Goal: Task Accomplishment & Management: Use online tool/utility

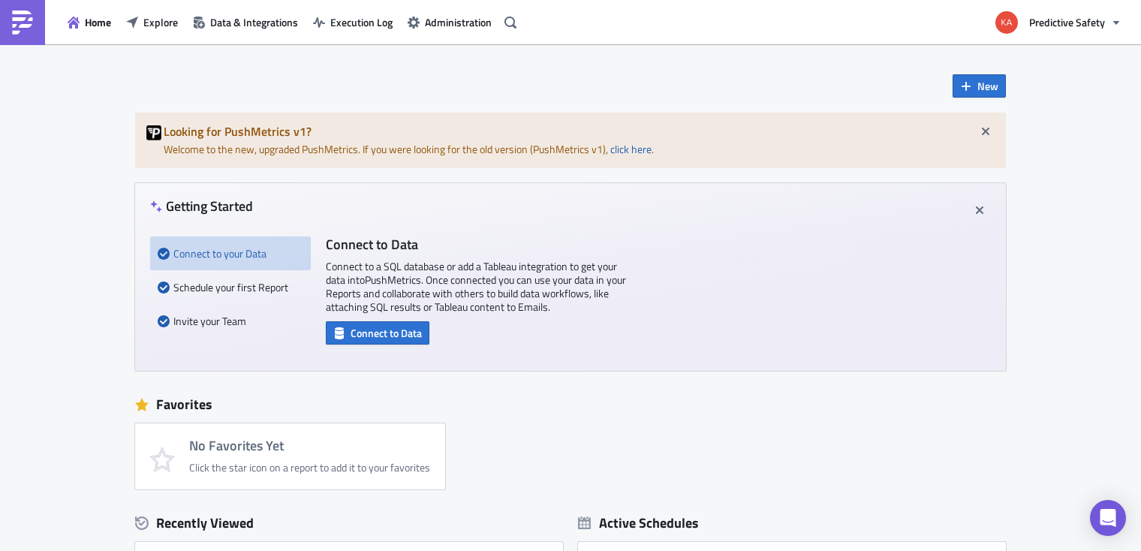
click at [1084, 336] on div "New Looking for PushMetrics v1? Welcome to the new, upgraded PushMetrics. If yo…" at bounding box center [570, 481] width 1141 height 875
click at [97, 20] on span "Home" at bounding box center [98, 22] width 26 height 16
click at [162, 19] on span "Explore" at bounding box center [160, 22] width 35 height 16
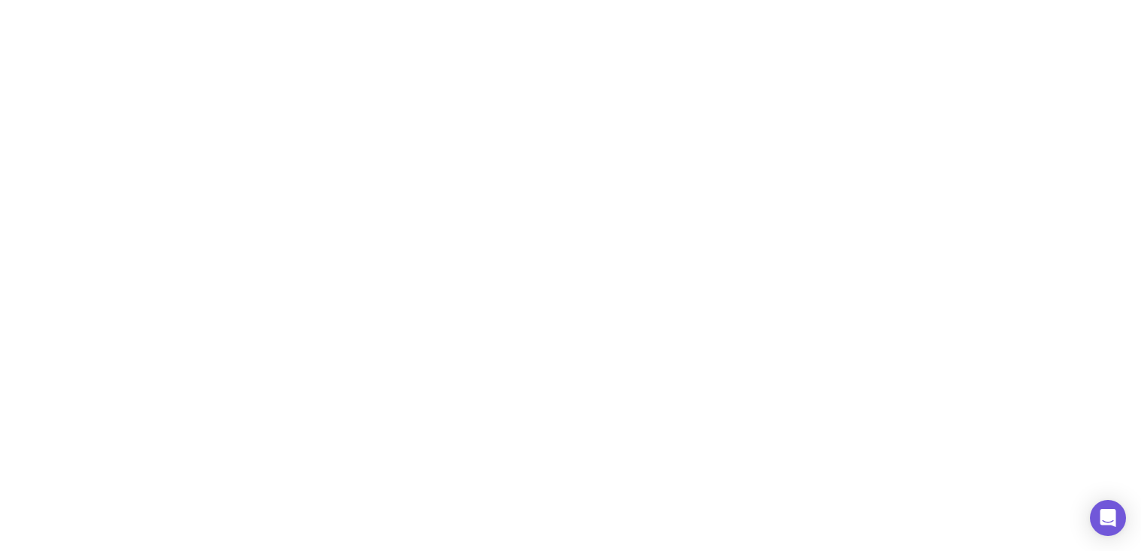
click at [556, 0] on html at bounding box center [570, 0] width 1141 height 0
click at [576, 0] on html at bounding box center [570, 0] width 1141 height 0
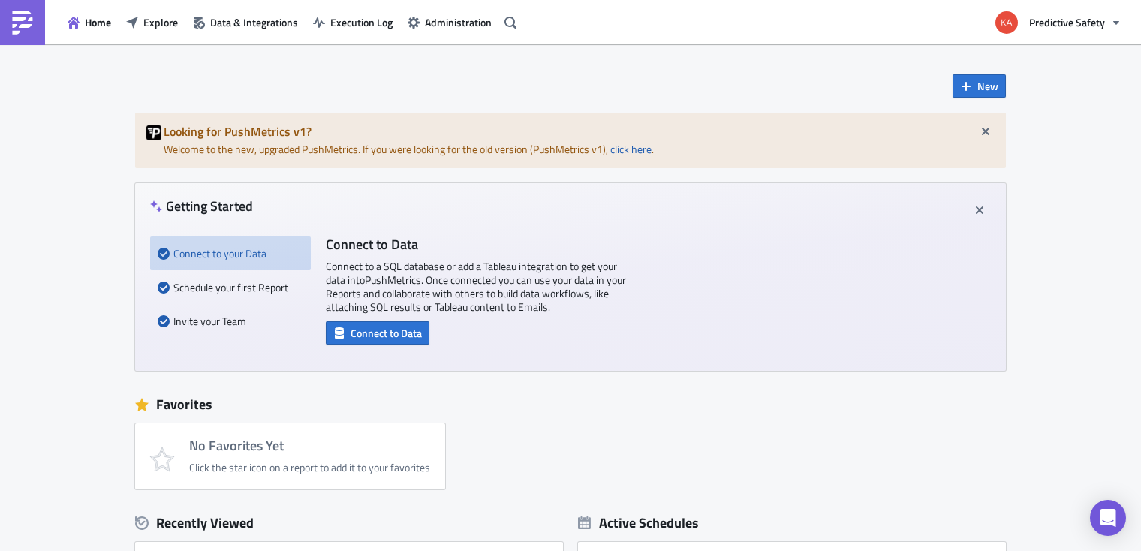
click at [1084, 170] on div "New Looking for PushMetrics v1? Welcome to the new, upgraded PushMetrics. If yo…" at bounding box center [570, 481] width 1141 height 875
click at [979, 84] on span "New" at bounding box center [987, 86] width 21 height 16
click at [1003, 126] on div "Report" at bounding box center [1029, 123] width 100 height 15
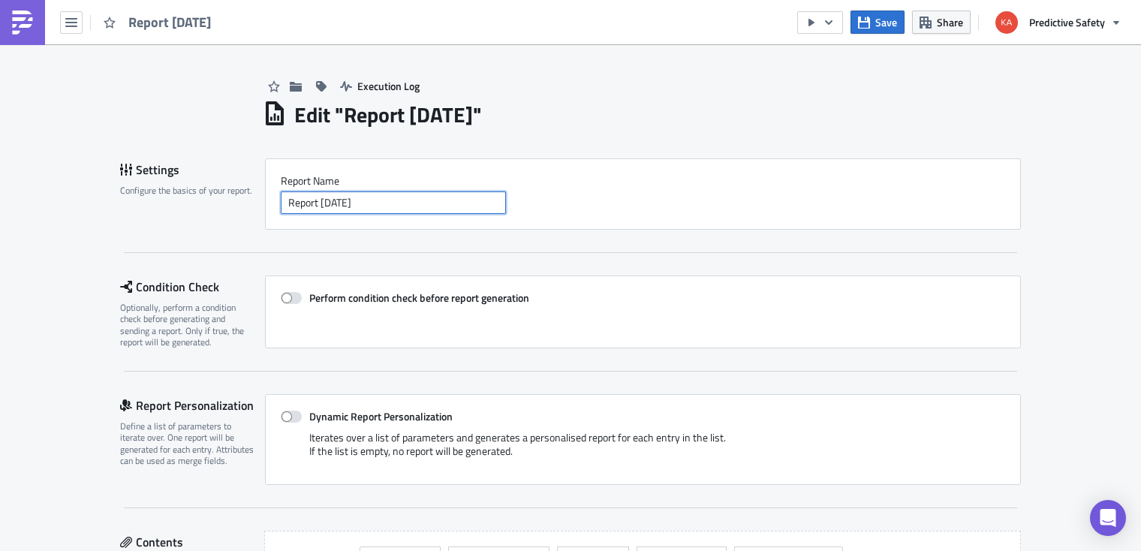
drag, startPoint x: 385, startPoint y: 199, endPoint x: 271, endPoint y: 209, distance: 114.6
click at [281, 209] on input "Report [DATE]" at bounding box center [393, 202] width 225 height 23
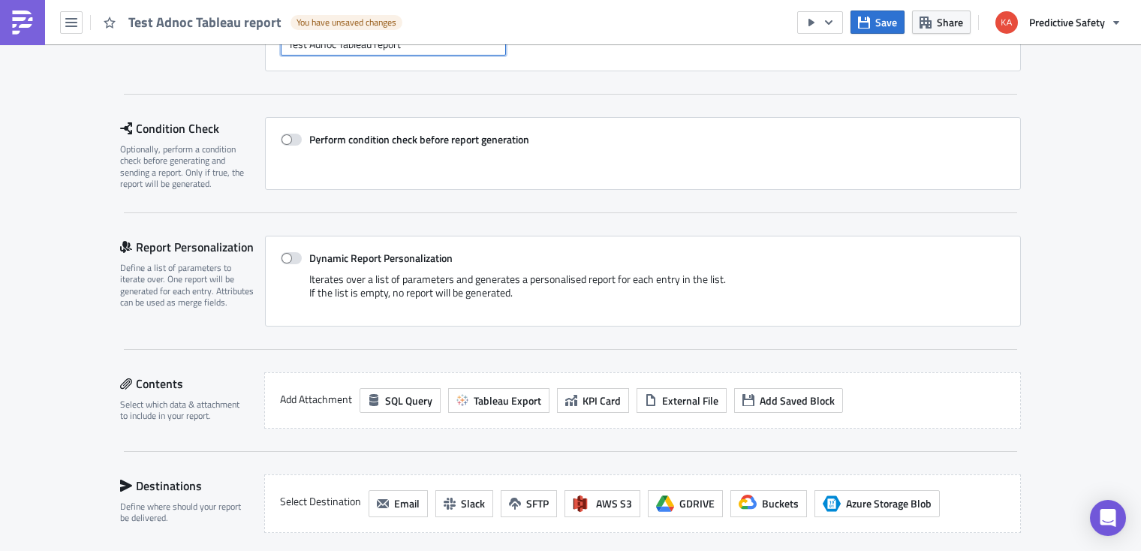
scroll to position [189, 0]
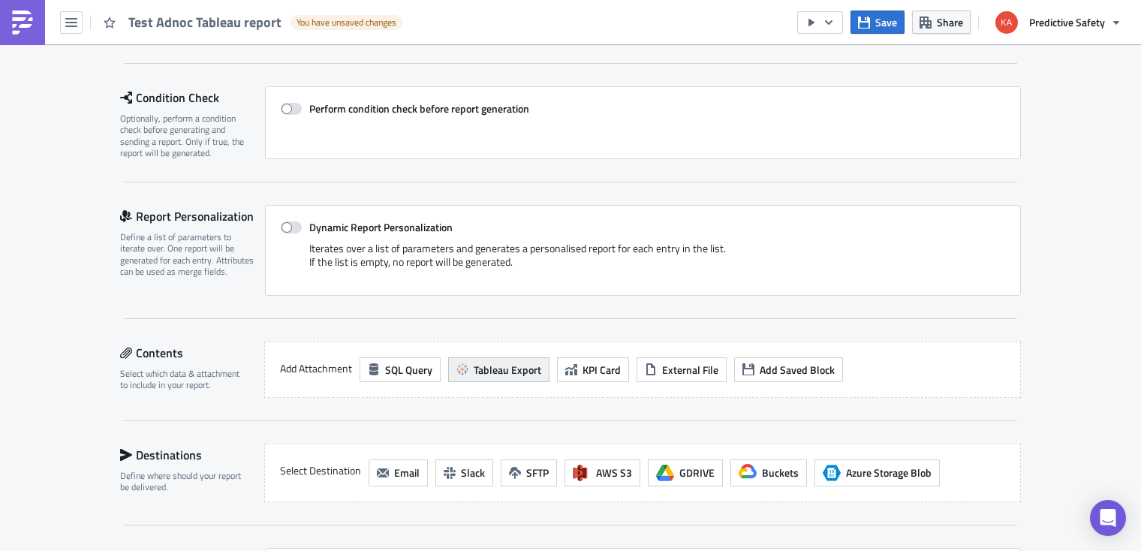
type input "Test Adnoc Tableau report"
click at [498, 371] on span "Tableau Export" at bounding box center [508, 370] width 68 height 16
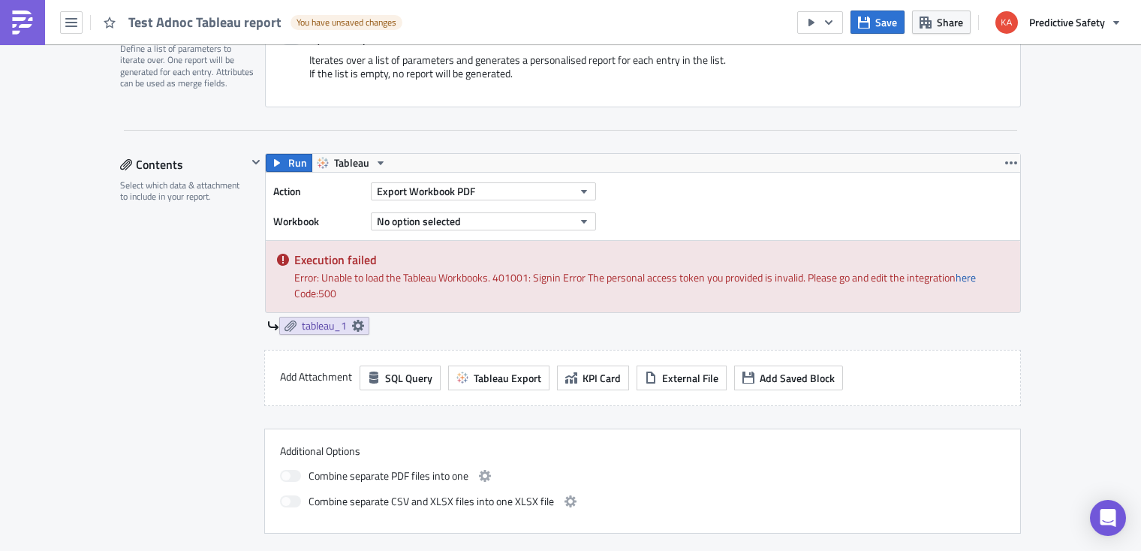
scroll to position [378, 0]
click at [585, 190] on icon "button" at bounding box center [584, 191] width 6 height 4
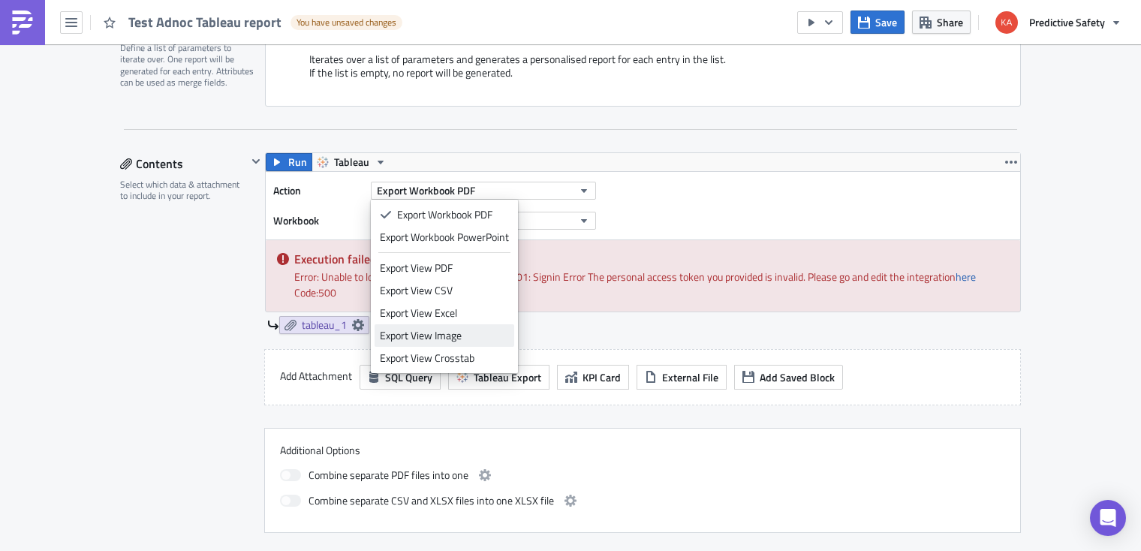
click at [434, 335] on div "Export View Image" at bounding box center [444, 335] width 129 height 15
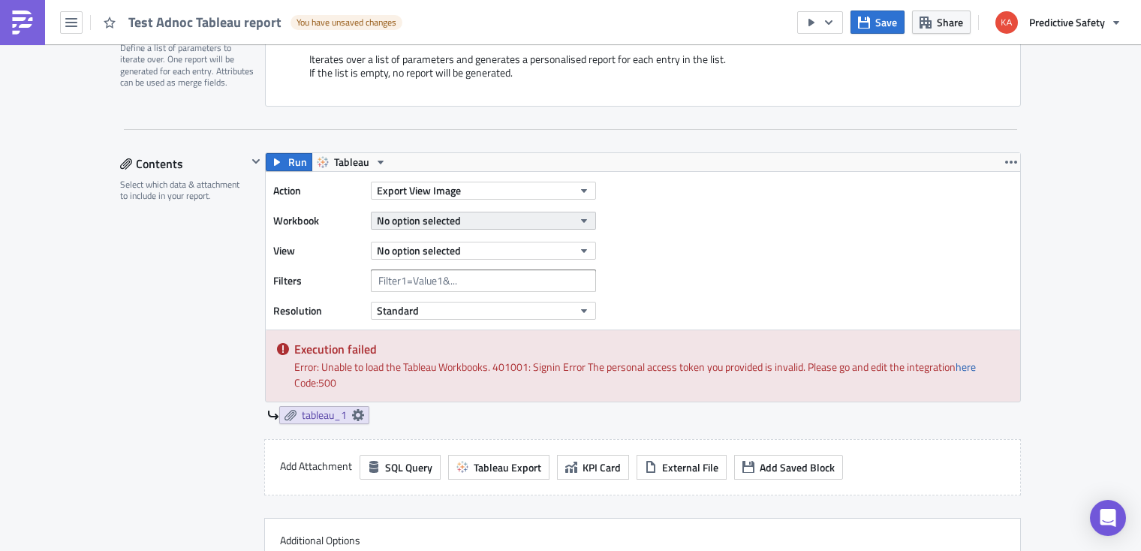
click at [589, 220] on icon "button" at bounding box center [584, 221] width 12 height 12
click at [771, 221] on div "Action Export View Image Workbook No option selected View No option selected Fi…" at bounding box center [643, 251] width 754 height 158
click at [583, 252] on icon "button" at bounding box center [584, 251] width 6 height 4
click at [737, 250] on div "Action Export View Image Workbook No option selected View No option selected Fi…" at bounding box center [643, 251] width 754 height 158
click at [721, 257] on div "Action Export View Image Workbook No option selected View No option selected Fi…" at bounding box center [643, 251] width 754 height 158
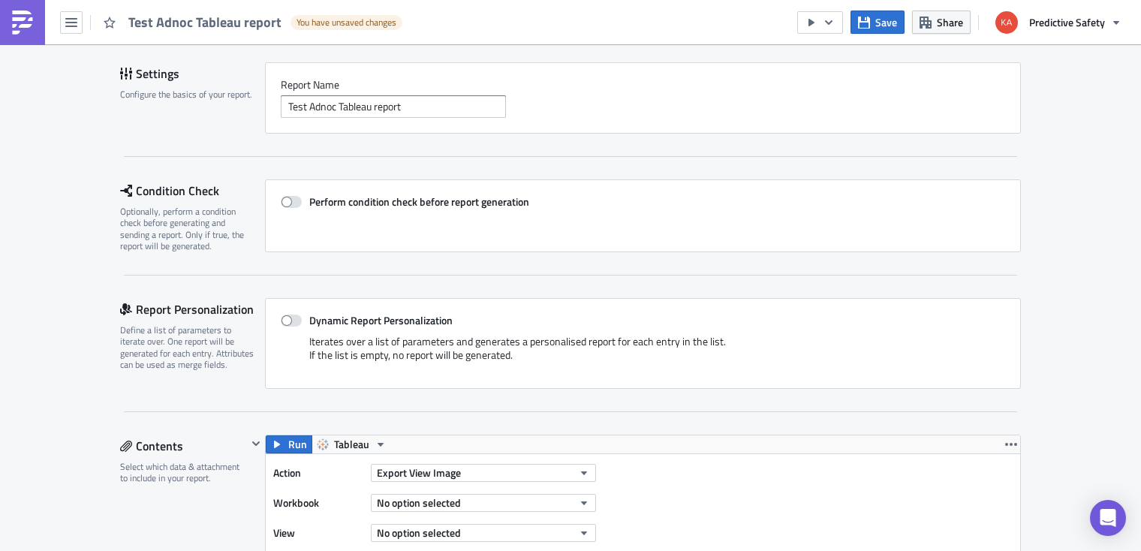
scroll to position [189, 0]
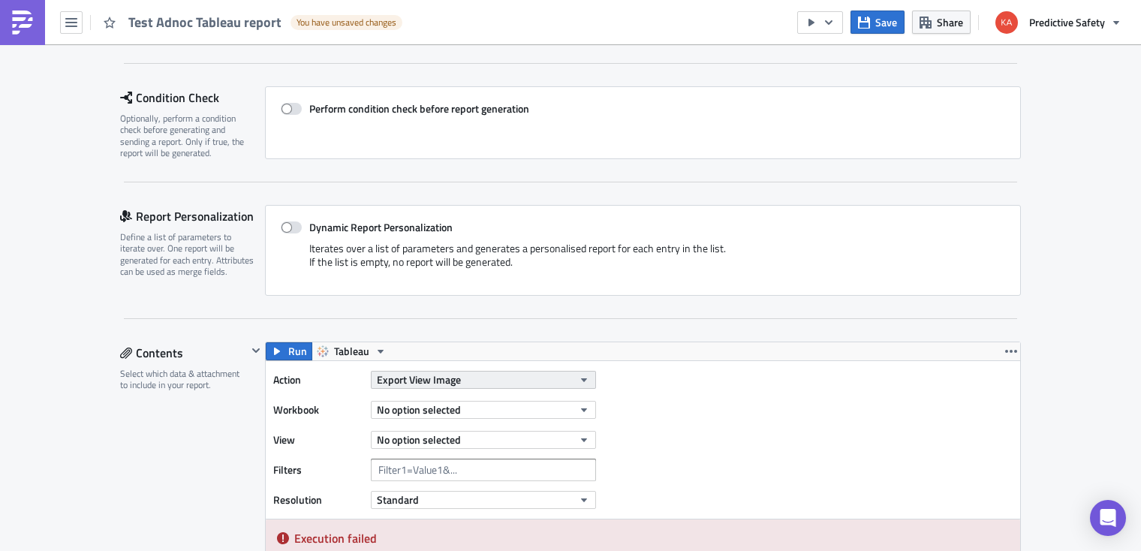
click at [585, 381] on icon "button" at bounding box center [584, 380] width 12 height 12
click at [1112, 253] on div "Execution Log Edit " Test Adnoc Tableau report " Draft Settings Configure the b…" at bounding box center [570, 524] width 1141 height 1338
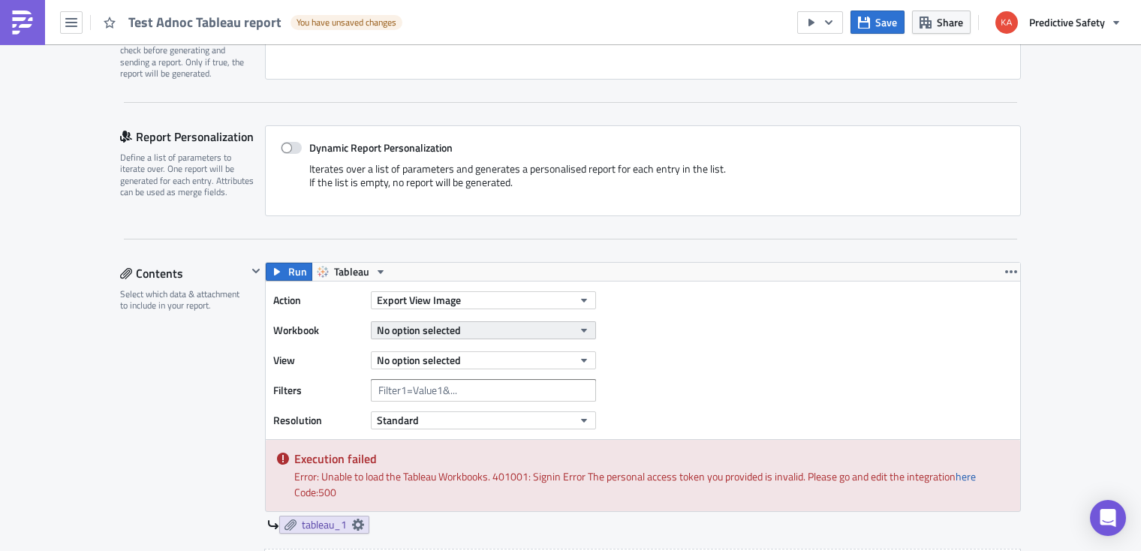
scroll to position [284, 0]
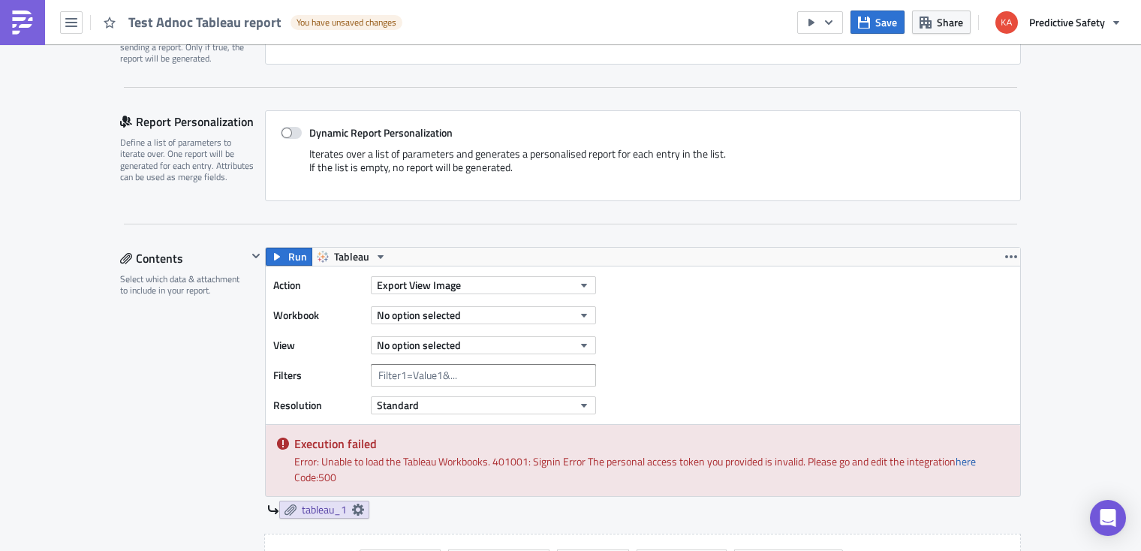
click at [1094, 300] on div "Execution Log Edit " Test Adnoc Tableau report " Draft Settings Configure the b…" at bounding box center [570, 430] width 1141 height 1338
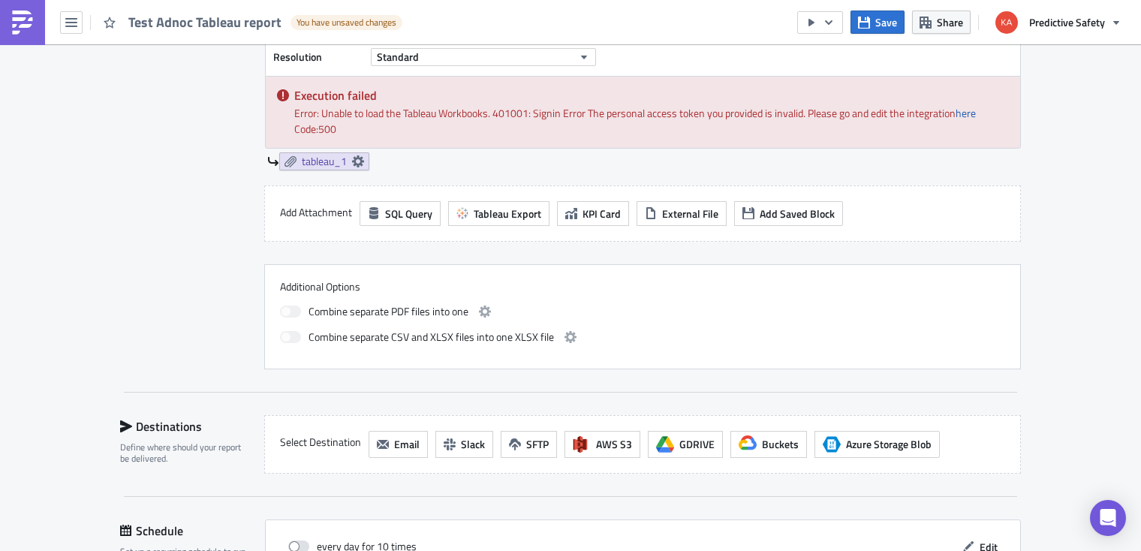
scroll to position [473, 0]
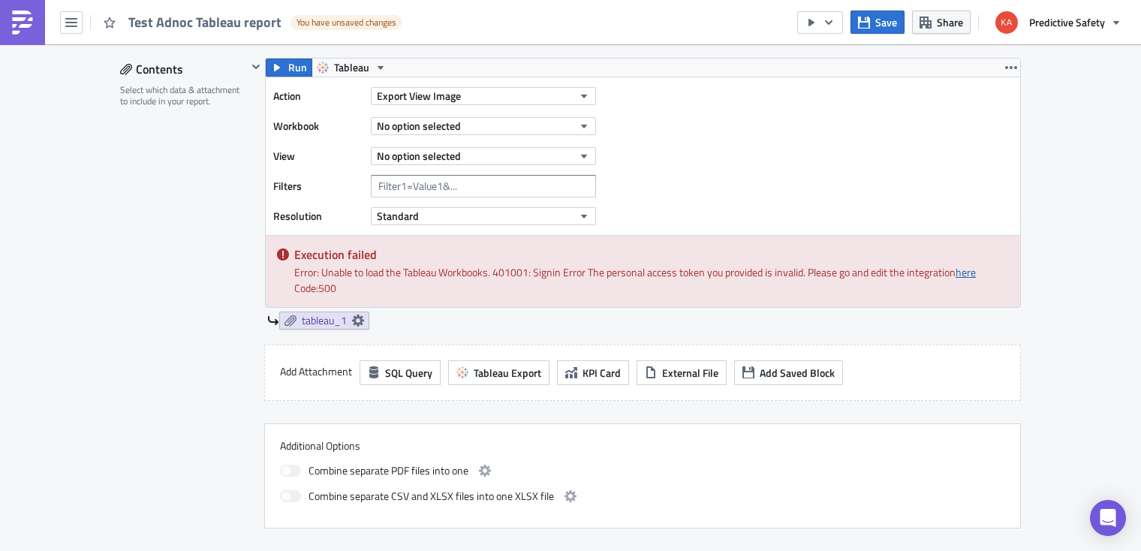
click at [969, 273] on link "here" at bounding box center [965, 272] width 20 height 16
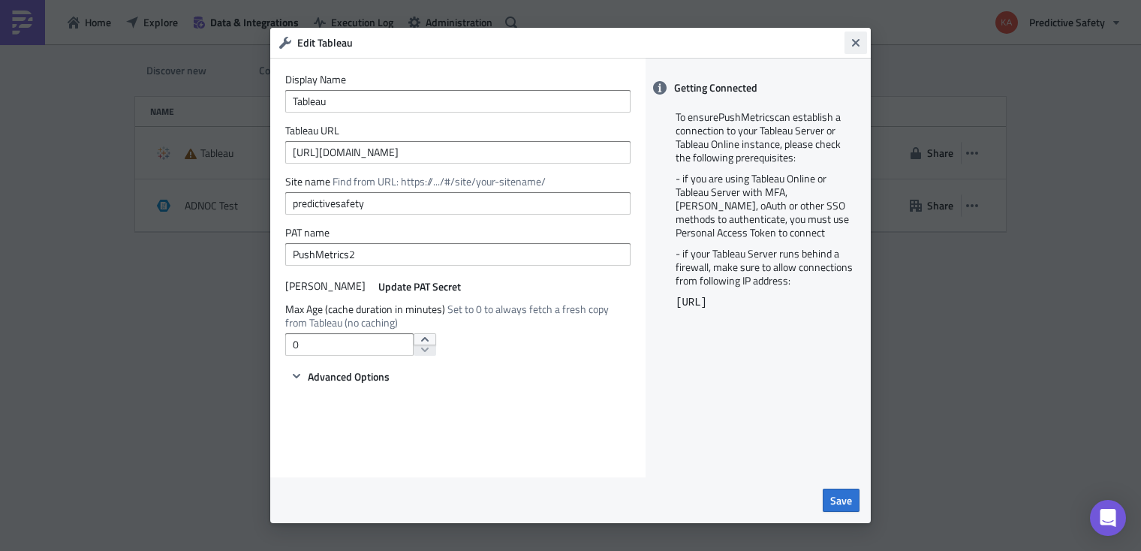
click at [857, 41] on icon "Close" at bounding box center [856, 43] width 8 height 8
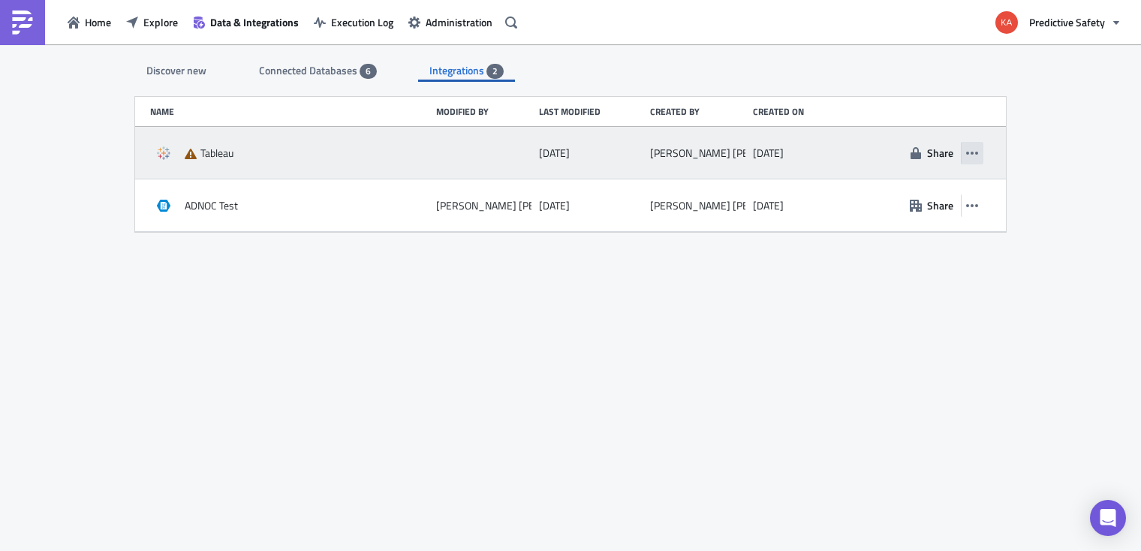
click at [973, 152] on icon "button" at bounding box center [972, 153] width 12 height 3
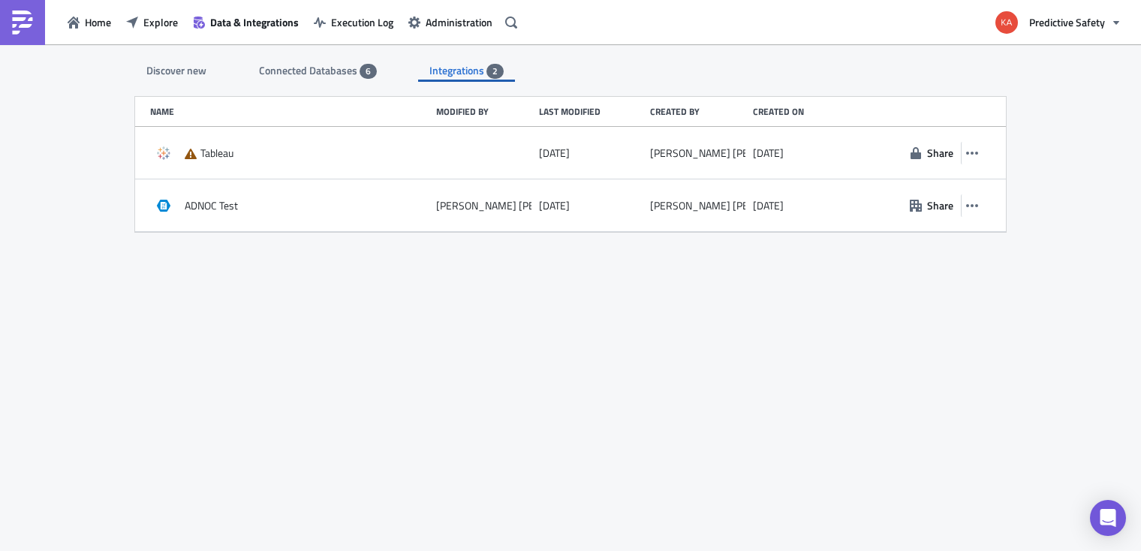
click at [580, 378] on div "Discover new Connected Databases 6 Integrations 2 SQL Databases Amazon Athena C…" at bounding box center [570, 298] width 901 height 509
click at [96, 19] on span "Home" at bounding box center [98, 22] width 26 height 16
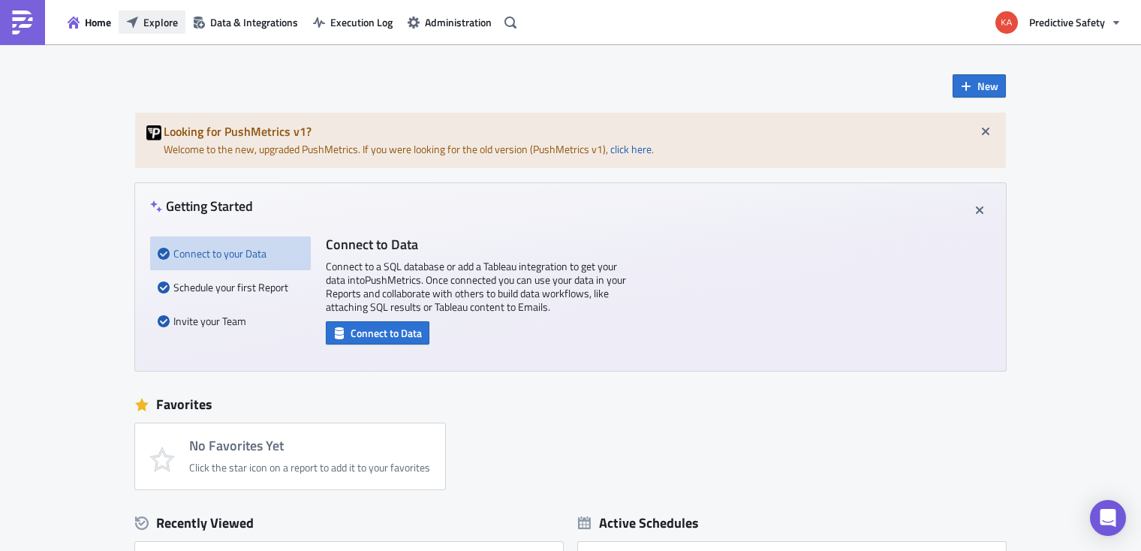
click at [165, 22] on span "Explore" at bounding box center [160, 22] width 35 height 16
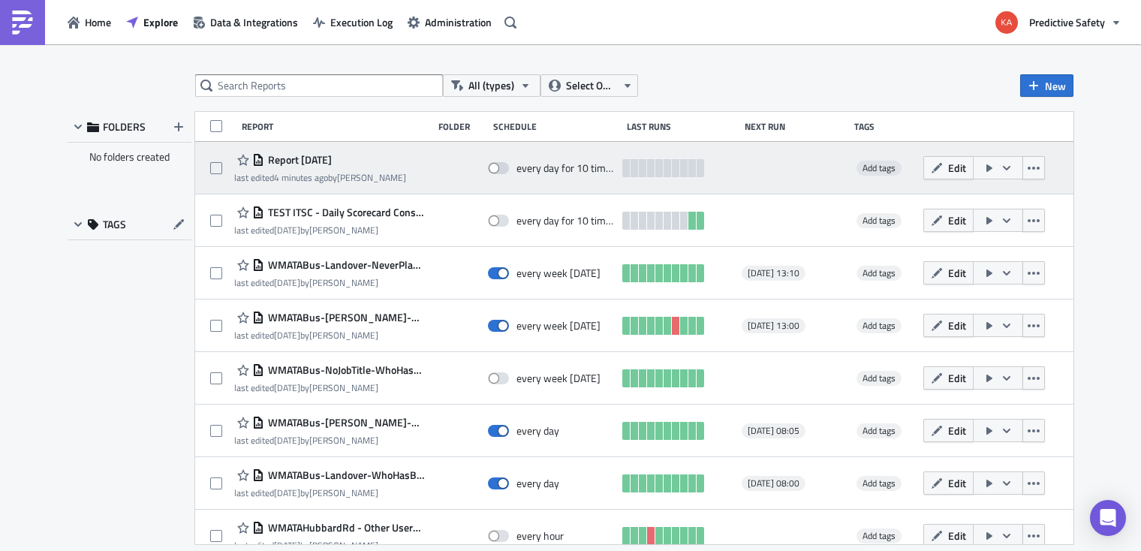
click at [294, 158] on span "Report [DATE]" at bounding box center [298, 160] width 68 height 14
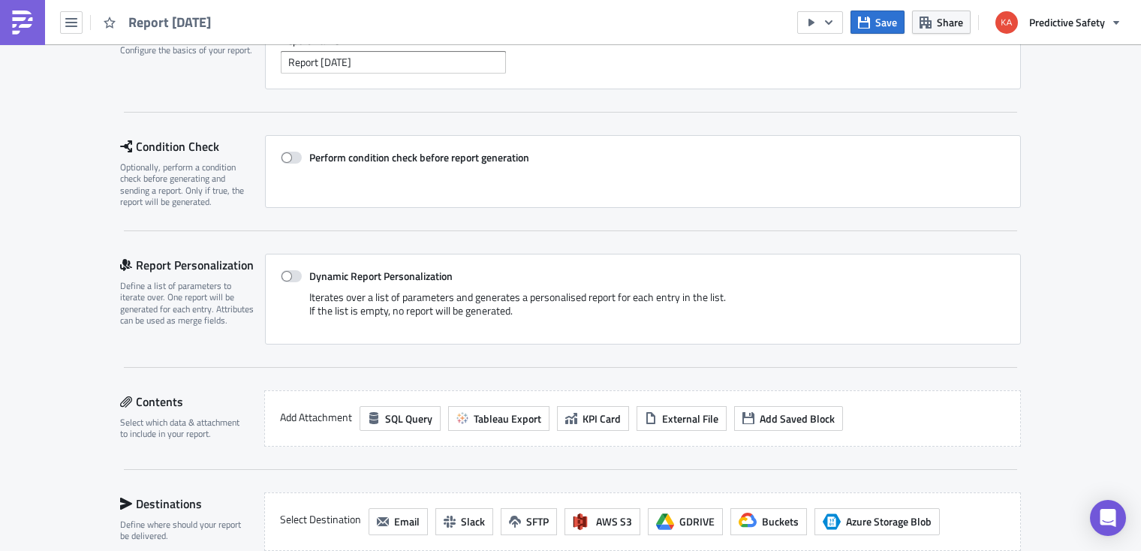
scroll to position [131, 0]
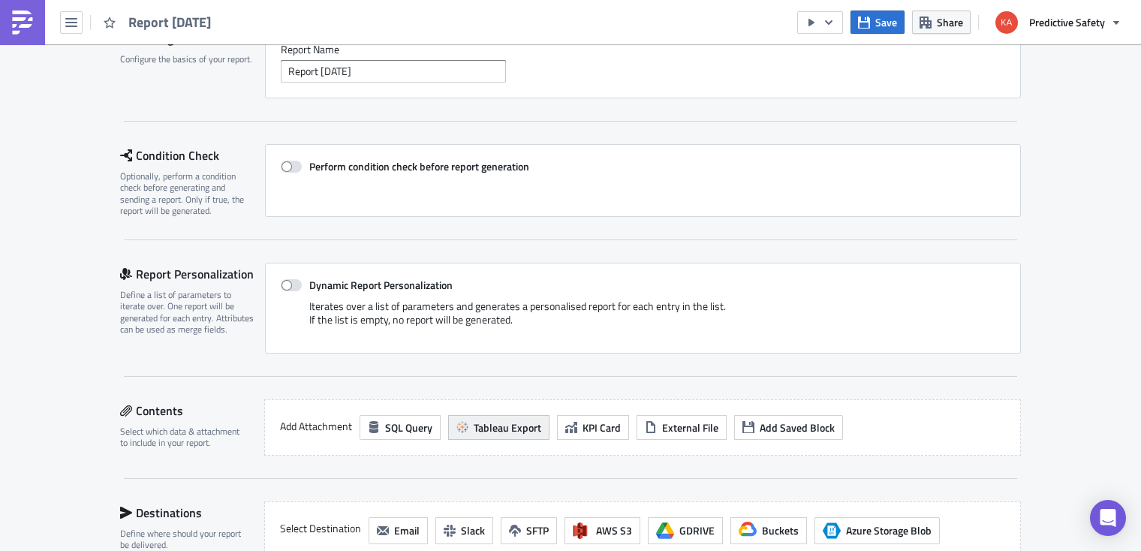
click at [508, 433] on span "Tableau Export" at bounding box center [508, 428] width 68 height 16
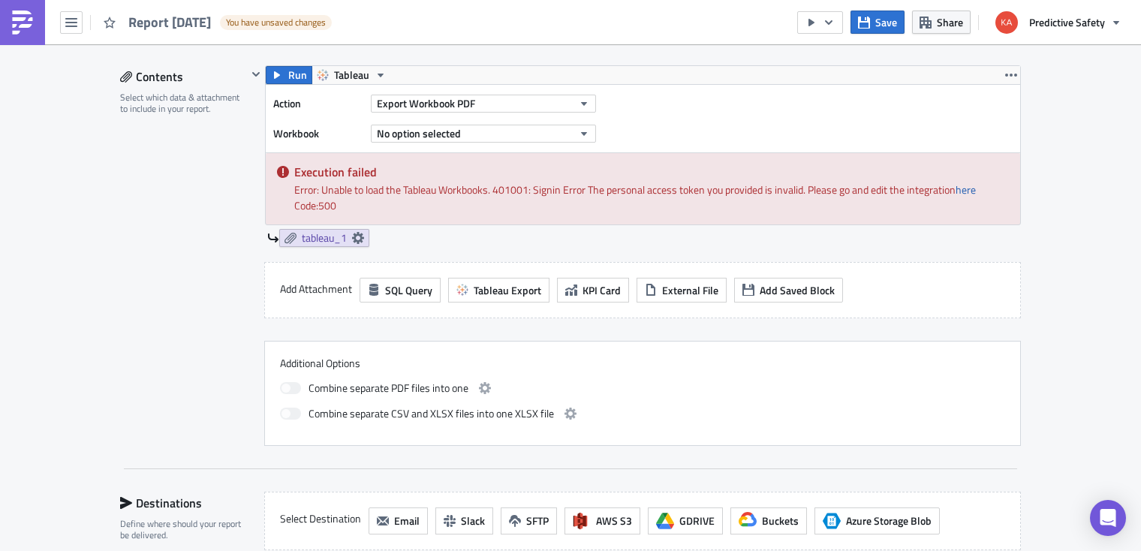
scroll to position [320, 0]
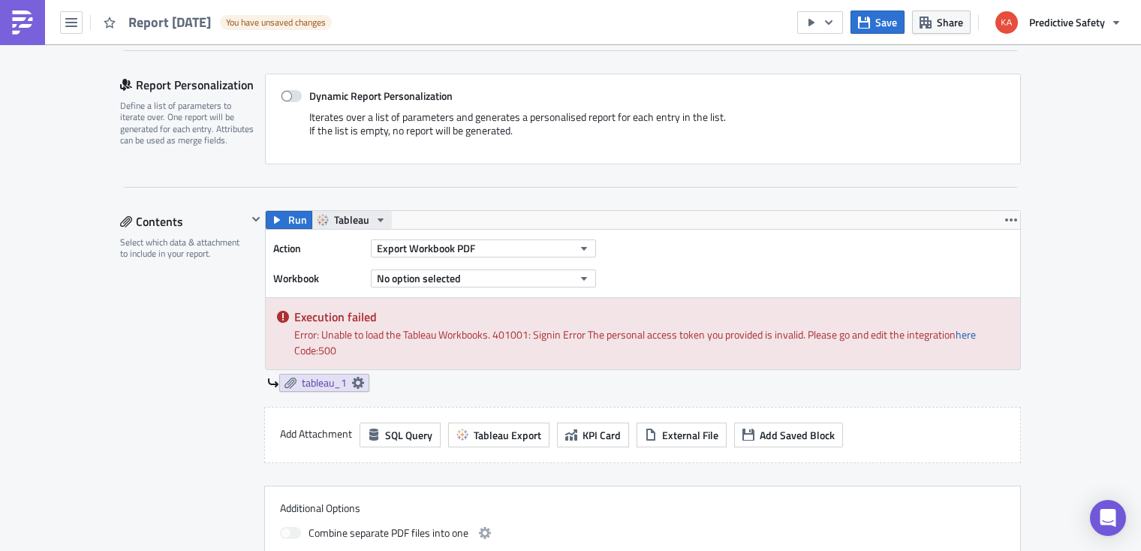
click at [379, 216] on icon "button" at bounding box center [380, 220] width 12 height 12
click at [355, 249] on div "Tableau" at bounding box center [390, 243] width 107 height 15
click at [591, 246] on button "Export Workbook PDF" at bounding box center [483, 248] width 225 height 18
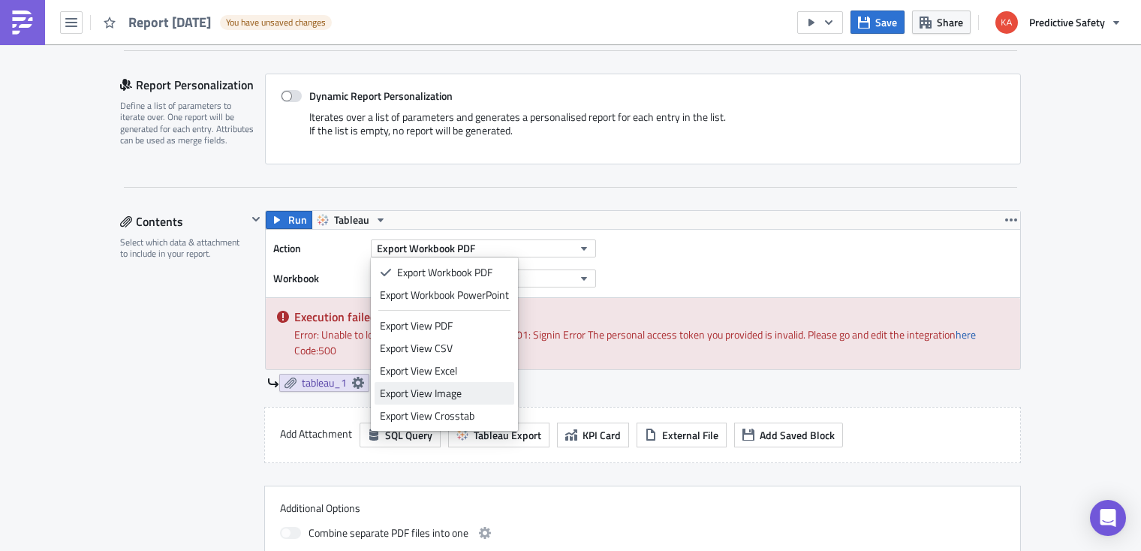
click at [438, 396] on div "Export View Image" at bounding box center [444, 393] width 129 height 15
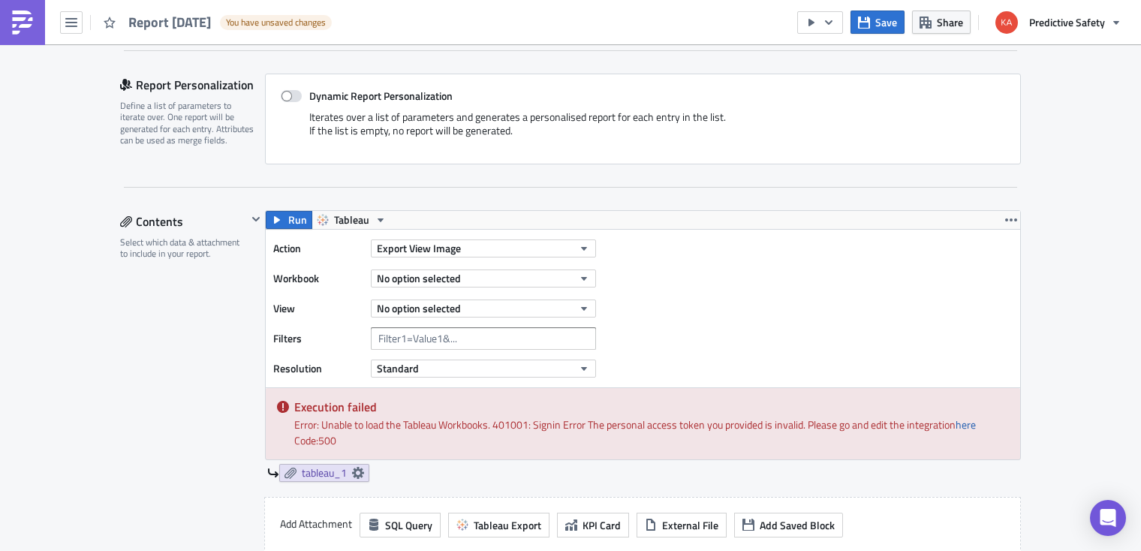
click at [1066, 418] on div "Execution Log Edit " Report 2025-09-17 " Draft Settings Configure the basics of…" at bounding box center [570, 393] width 1141 height 1338
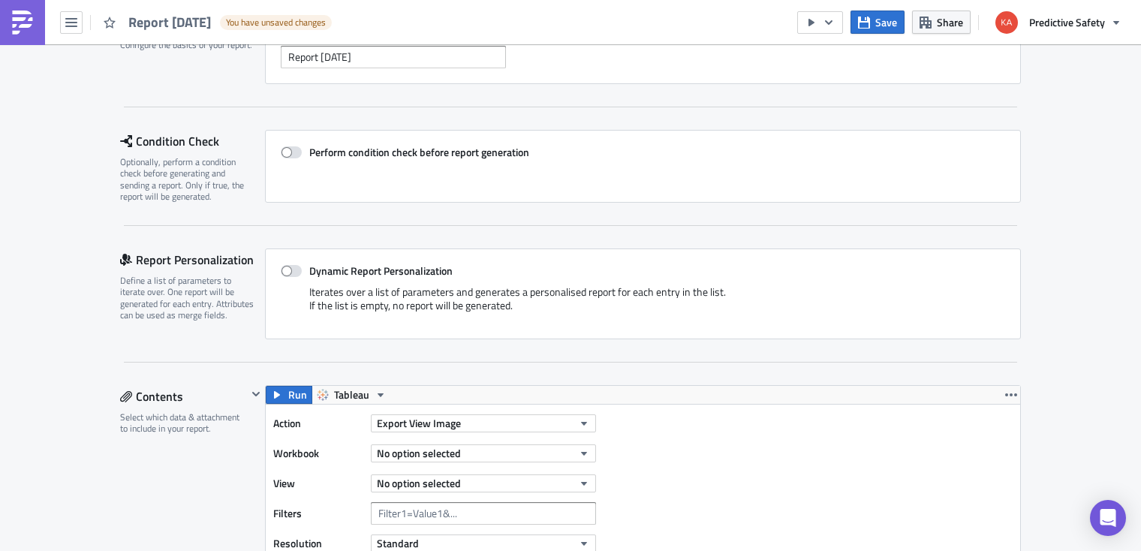
scroll to position [189, 0]
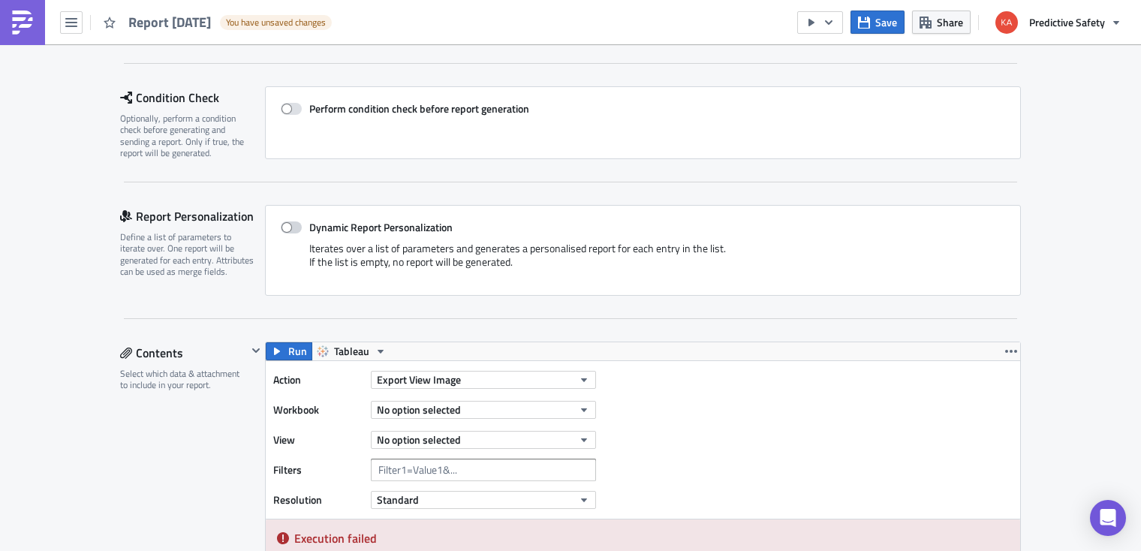
click at [296, 227] on span at bounding box center [291, 227] width 21 height 12
click at [293, 227] on input "Dynamic Report Personalization" at bounding box center [289, 228] width 10 height 10
checkbox input "true"
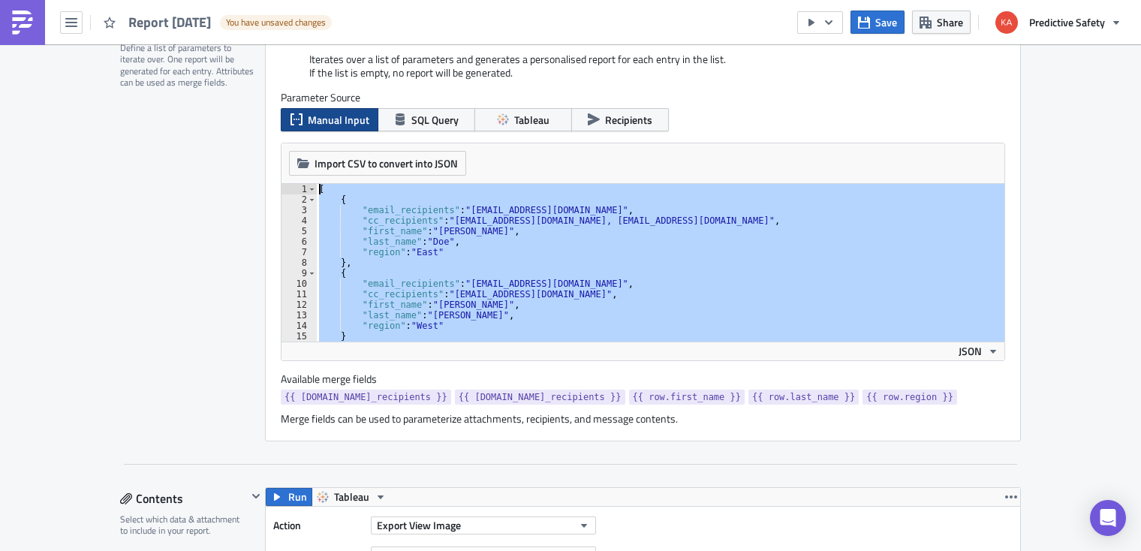
scroll to position [0, 0]
drag, startPoint x: 329, startPoint y: 337, endPoint x: 284, endPoint y: 171, distance: 172.1
click at [316, 184] on div "[ { "email_recipients" : "recipient1@example.com" , "cc_recipients" : "someone@…" at bounding box center [660, 263] width 688 height 158
paste textarea "]"
type textarea "]"
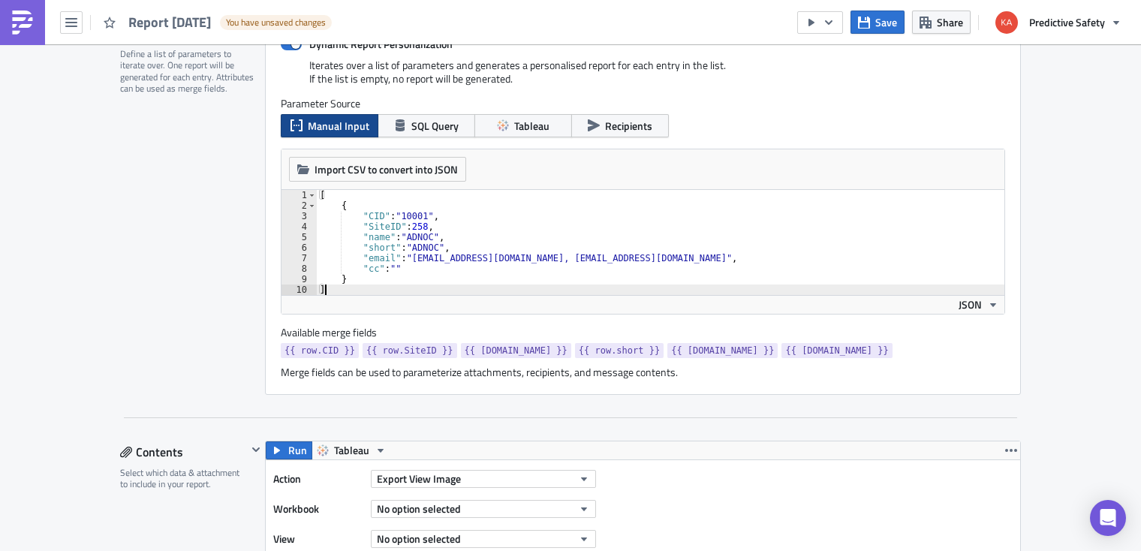
scroll to position [378, 0]
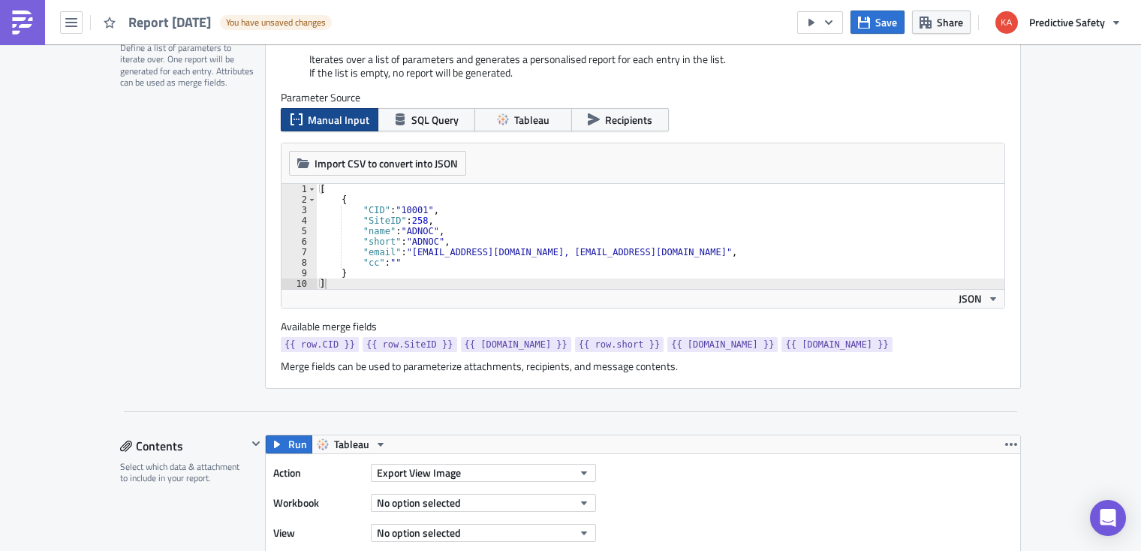
click at [1082, 333] on div "Execution Log Edit " Report 2025-09-17 " Draft Settings Configure the basics of…" at bounding box center [570, 476] width 1141 height 1620
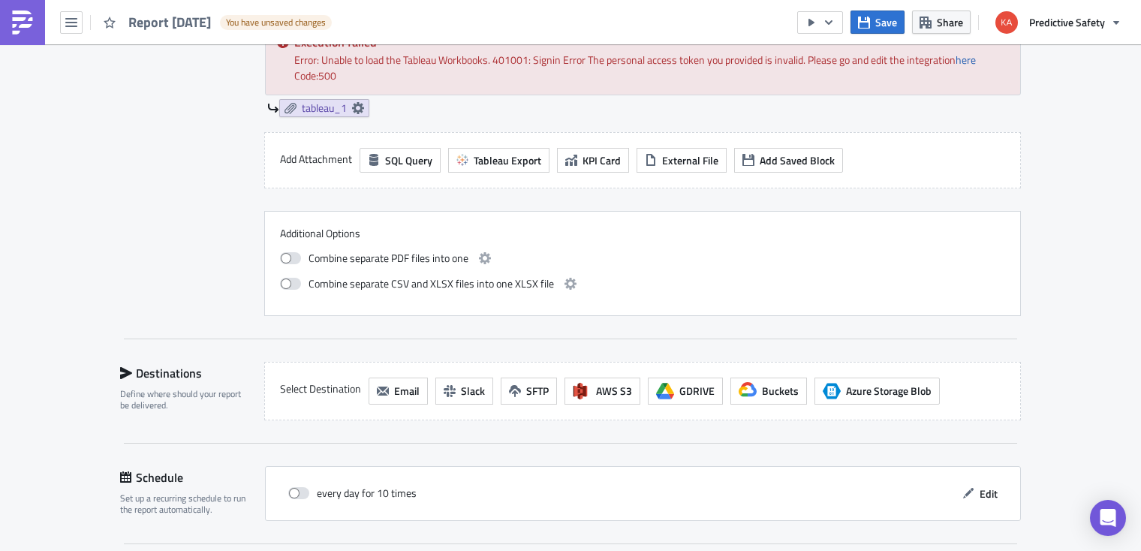
scroll to position [1017, 0]
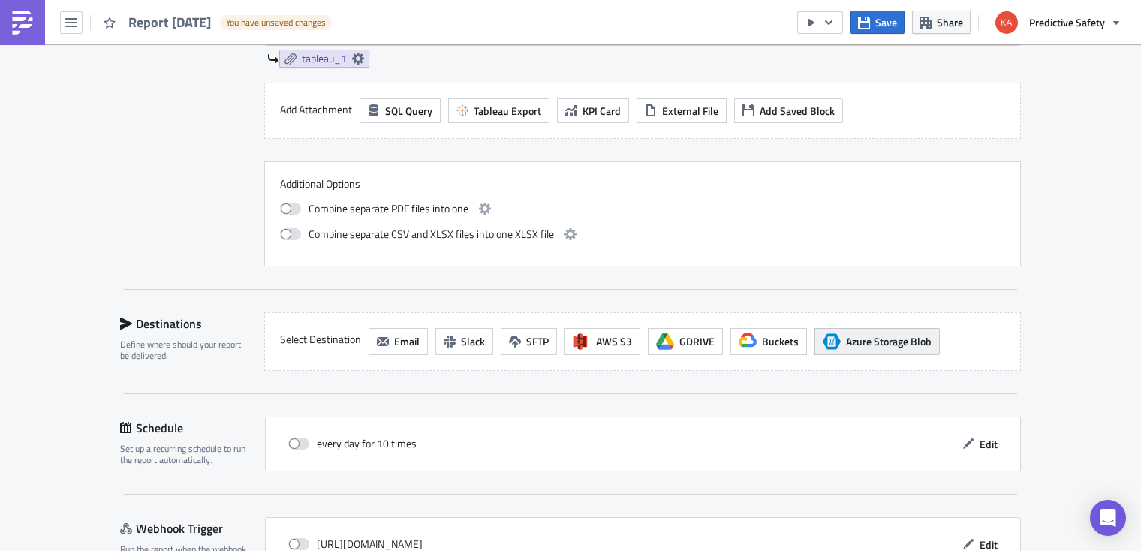
click at [899, 341] on span "Azure Storage Blob" at bounding box center [889, 341] width 86 height 16
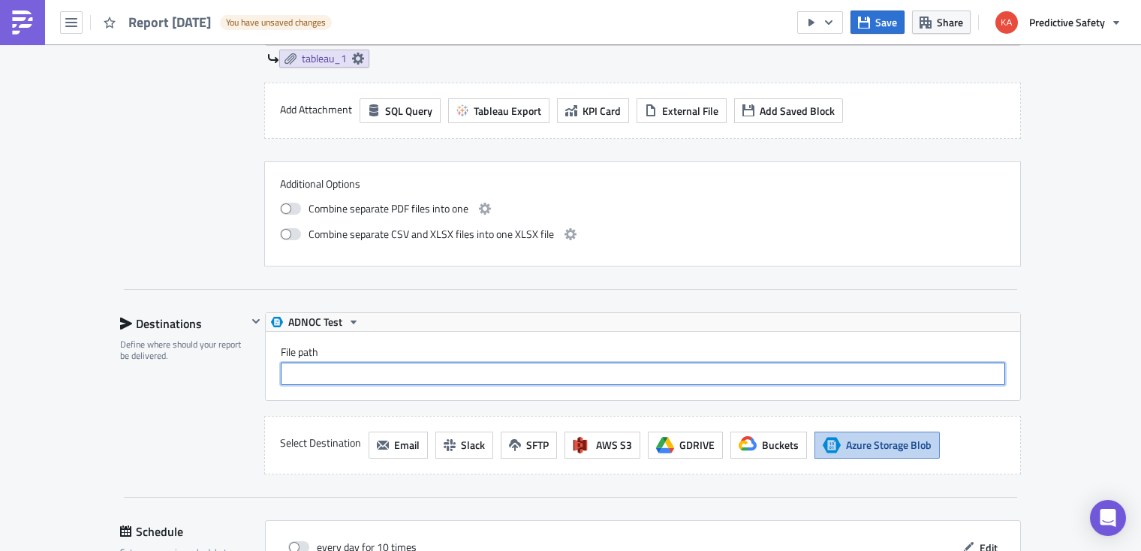
click at [308, 372] on input "File path" at bounding box center [643, 373] width 724 height 23
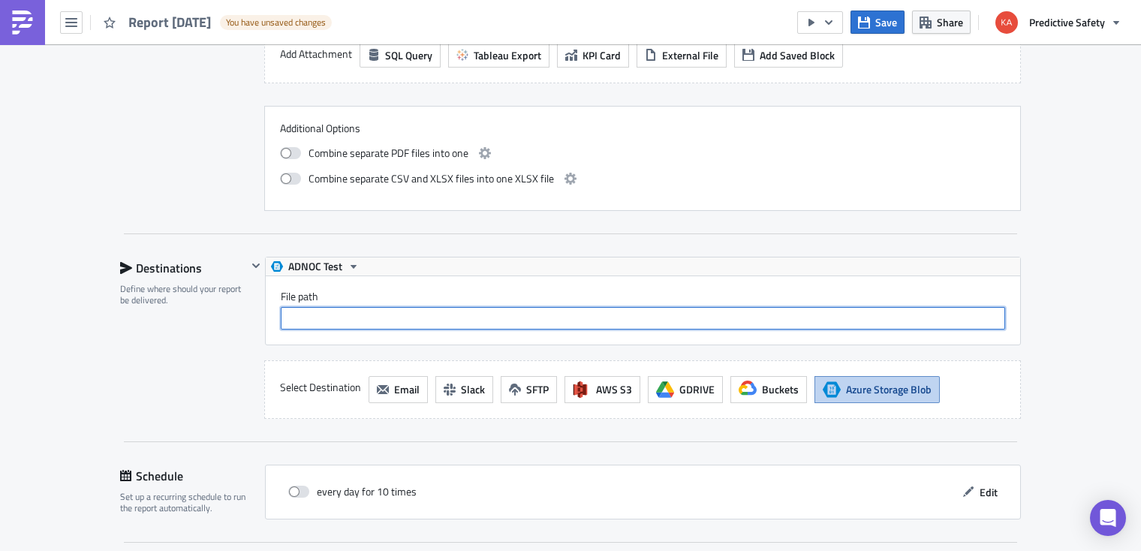
scroll to position [1026, 0]
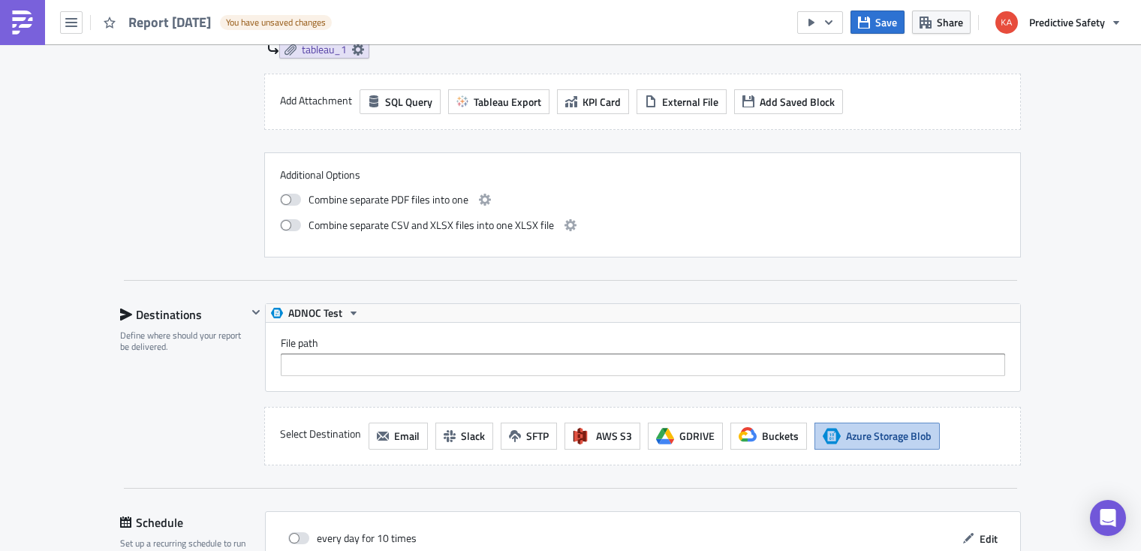
click at [897, 436] on span "Azure Storage Blob" at bounding box center [889, 436] width 86 height 16
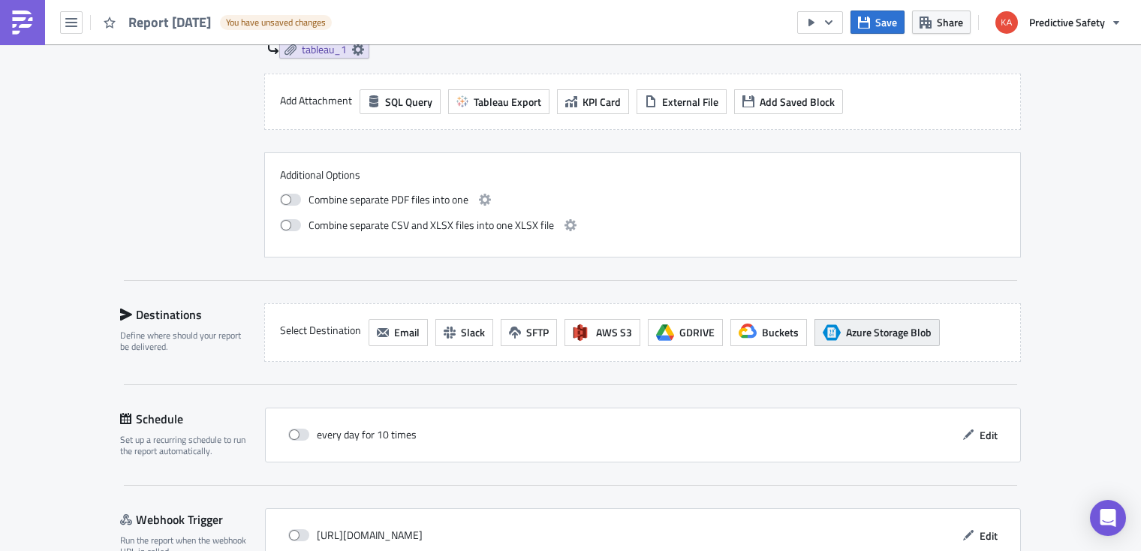
click at [892, 332] on span "Azure Storage Blob" at bounding box center [889, 332] width 86 height 16
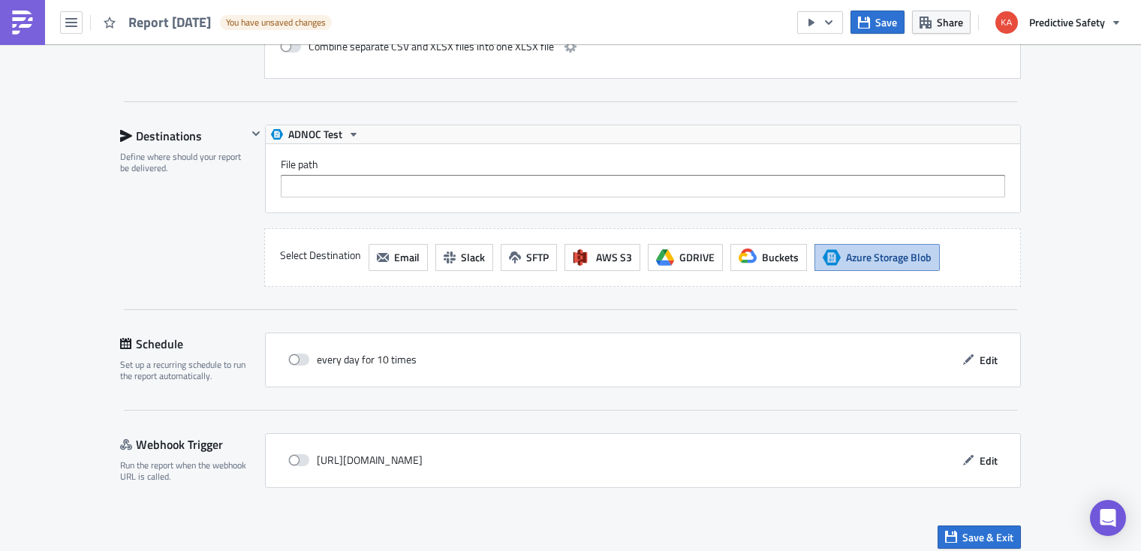
scroll to position [1215, 0]
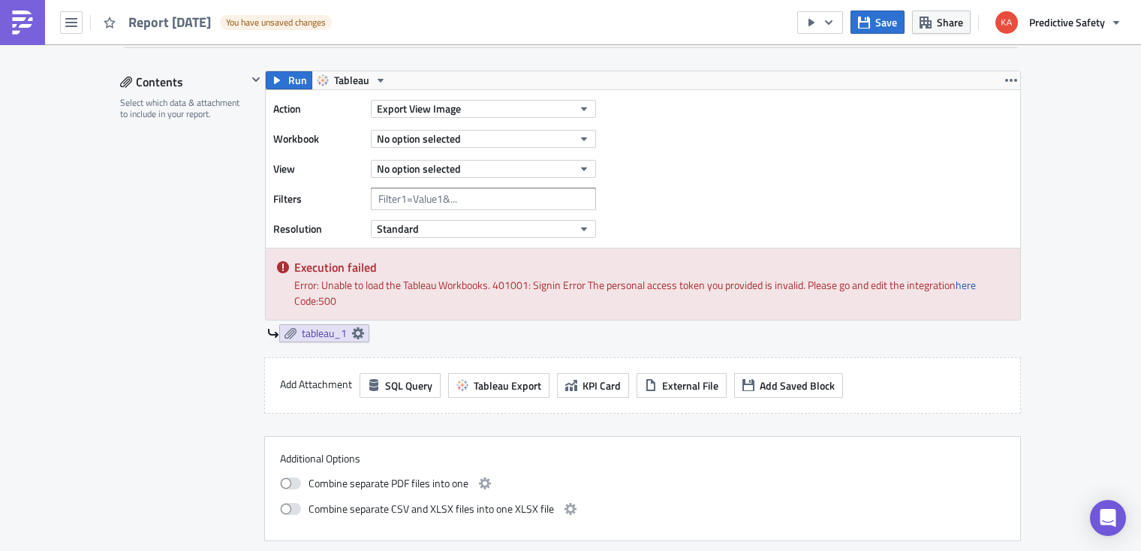
scroll to position [648, 0]
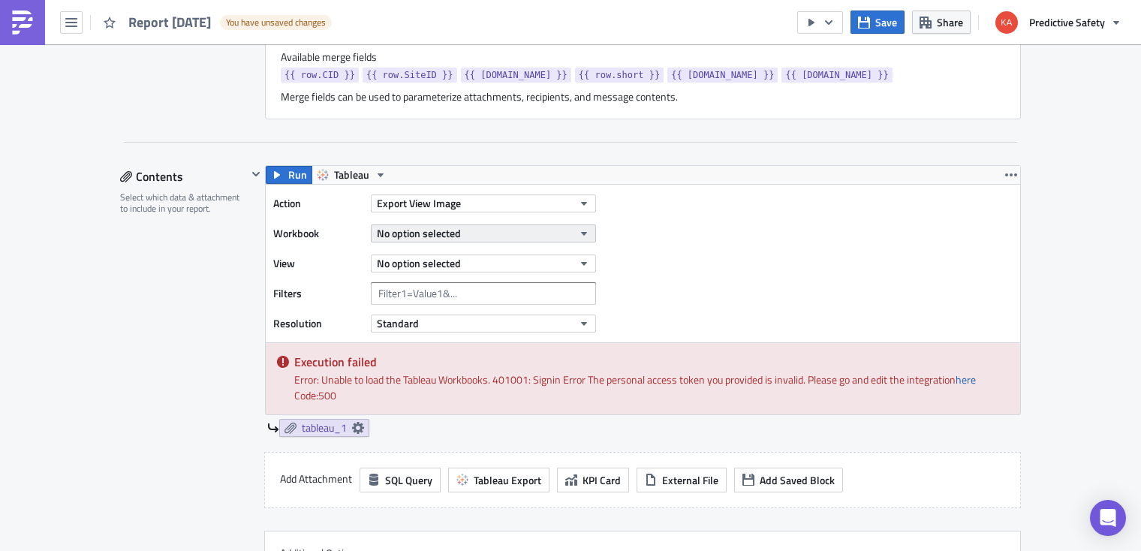
click at [585, 233] on icon "button" at bounding box center [584, 234] width 6 height 4
type input "daily scorecard"
click at [1090, 285] on div "Execution Log Edit " Report 2025-09-17 " Draft Settings Configure the basics of…" at bounding box center [570, 259] width 1141 height 1724
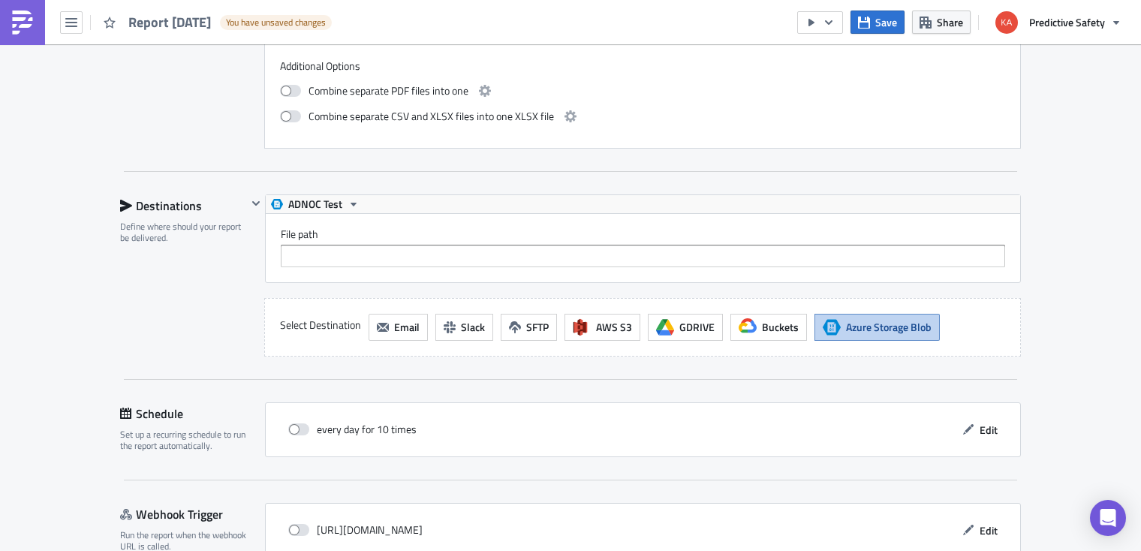
scroll to position [1215, 0]
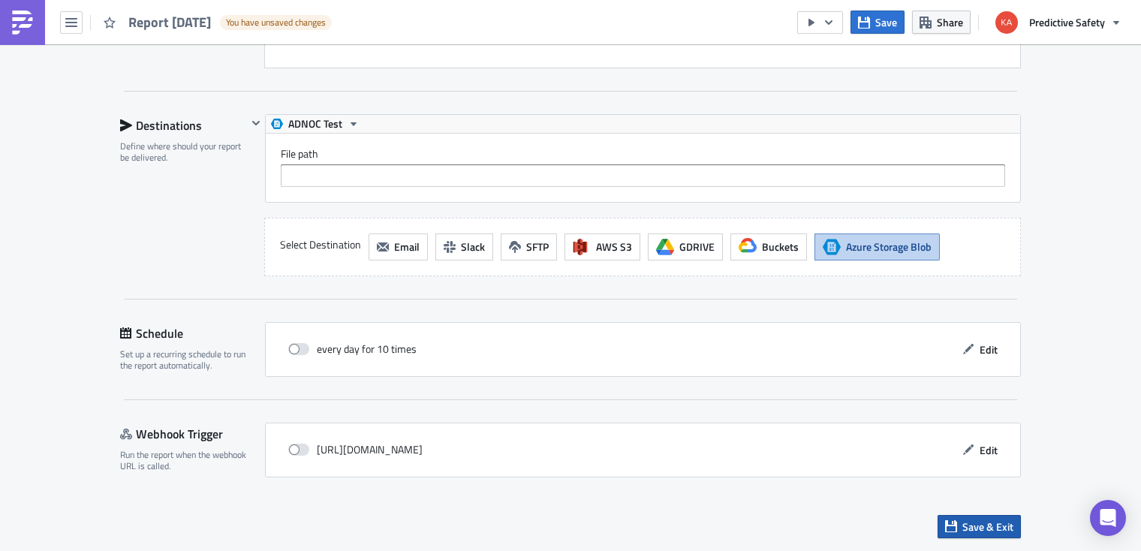
click at [985, 525] on span "Save & Exit" at bounding box center [987, 527] width 51 height 16
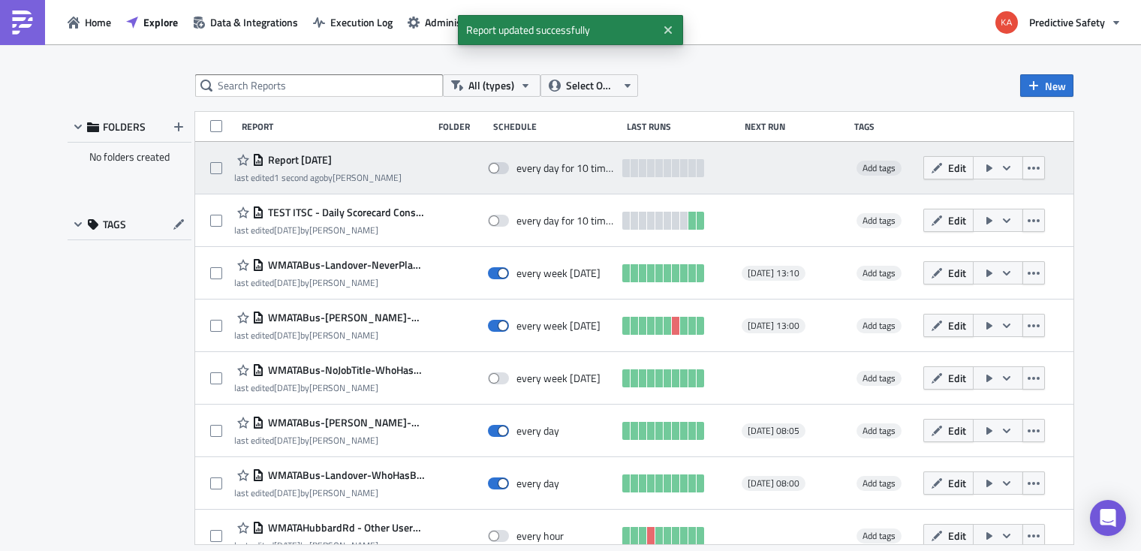
click at [299, 165] on span "Report 2025-09-17" at bounding box center [298, 160] width 68 height 14
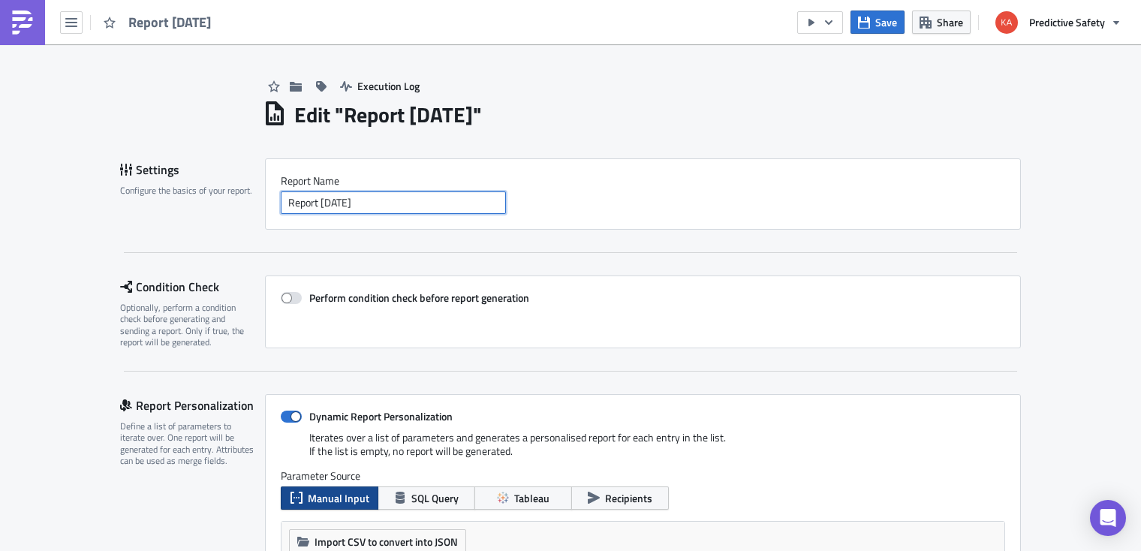
drag, startPoint x: 416, startPoint y: 199, endPoint x: 212, endPoint y: 236, distance: 206.7
click at [281, 214] on input "Report 2025-09-17" at bounding box center [393, 202] width 225 height 23
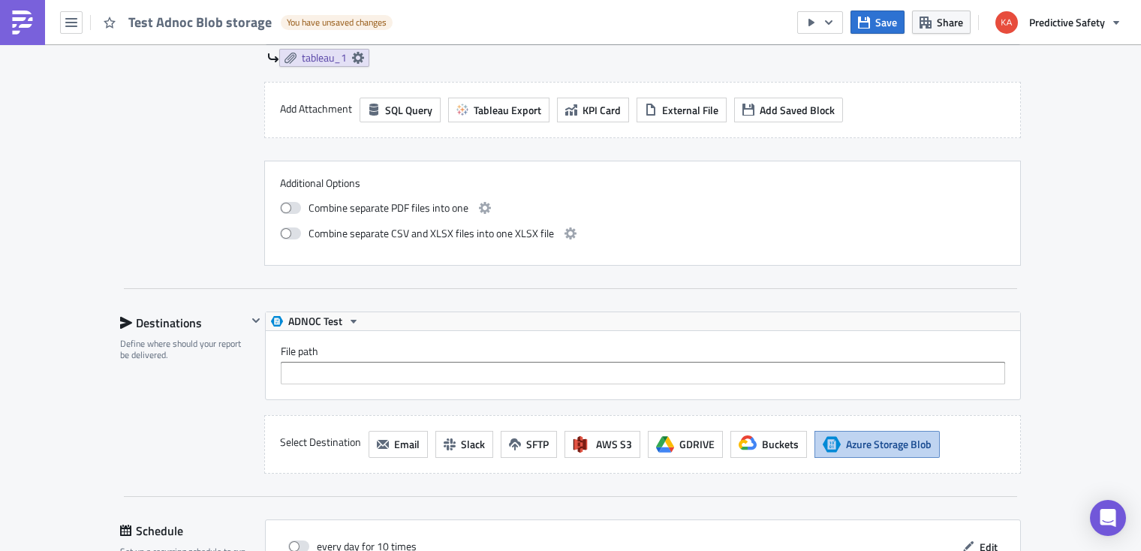
scroll to position [1143, 0]
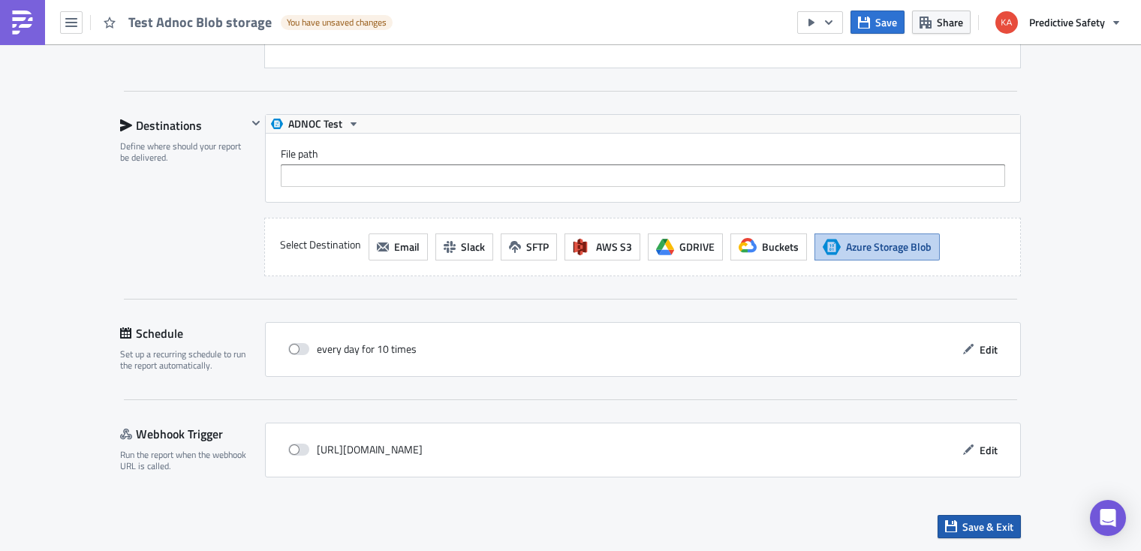
type input "Test Adnoc Blob storage"
click at [994, 530] on span "Save & Exit" at bounding box center [987, 527] width 51 height 16
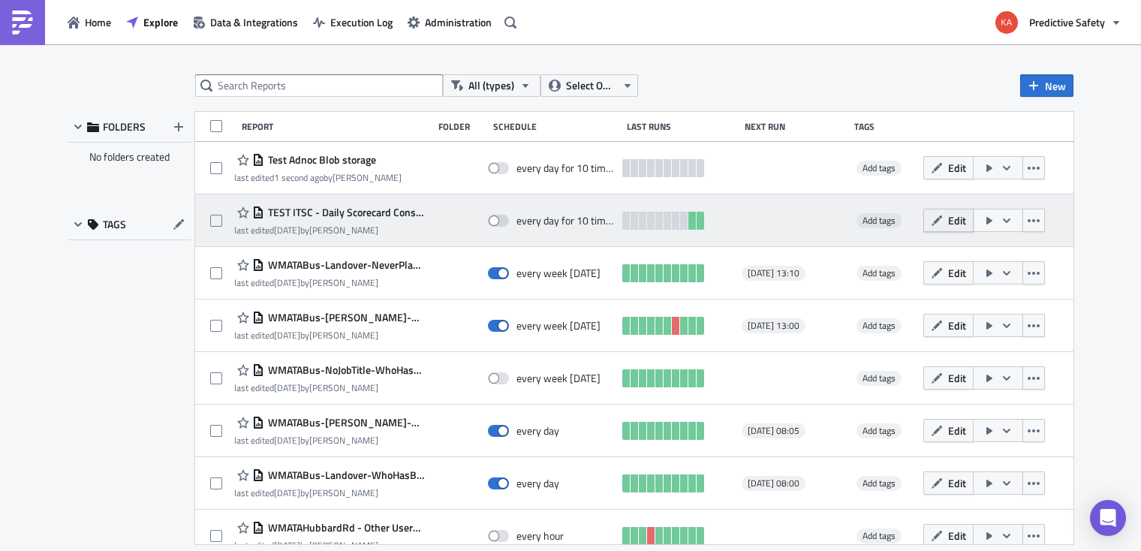
click at [958, 218] on span "Edit" at bounding box center [957, 220] width 18 height 16
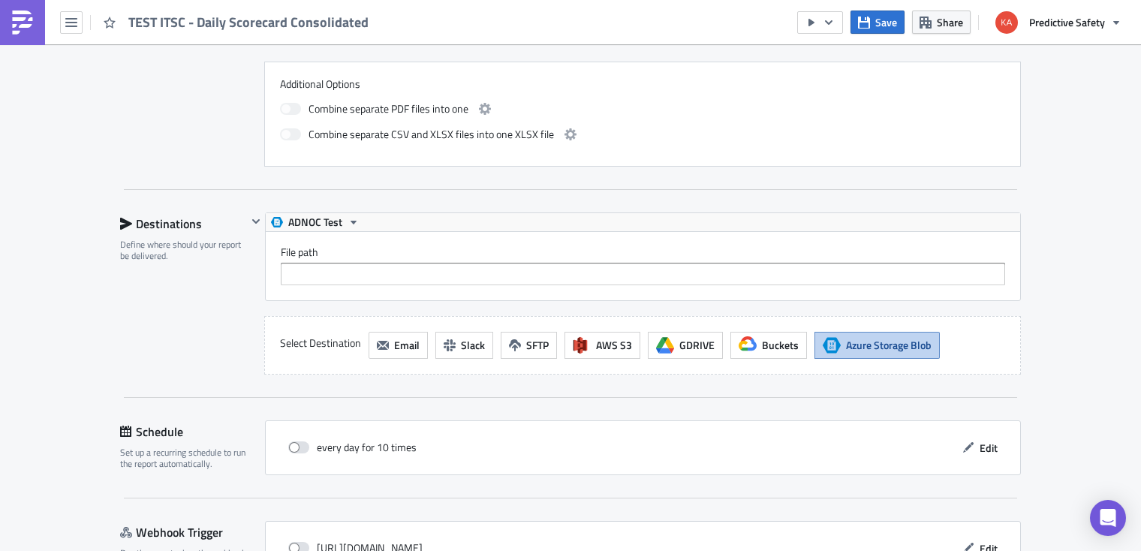
scroll to position [946, 0]
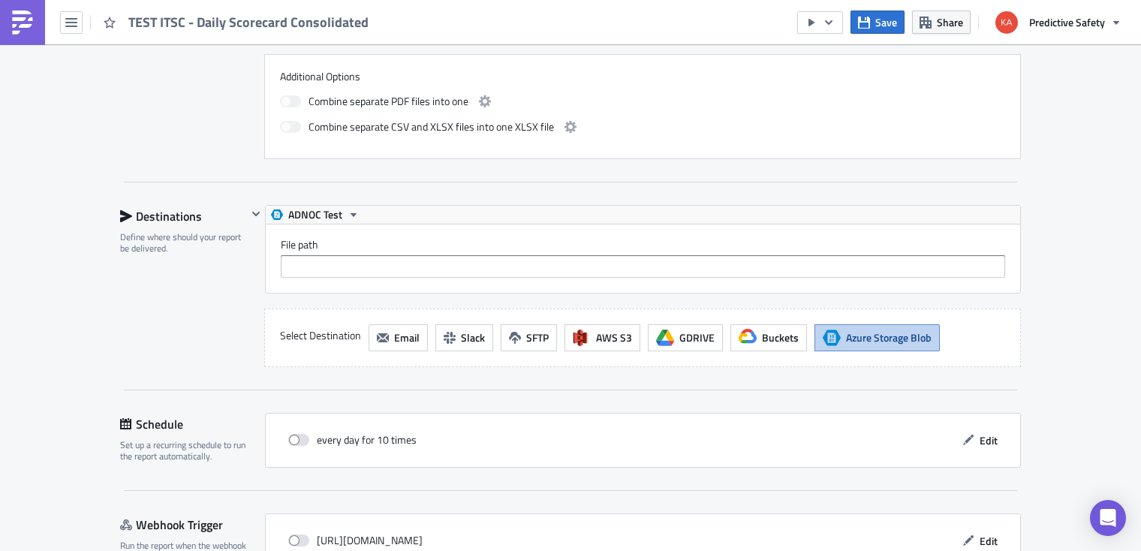
click at [895, 334] on span "Azure Storage Blob" at bounding box center [889, 337] width 86 height 16
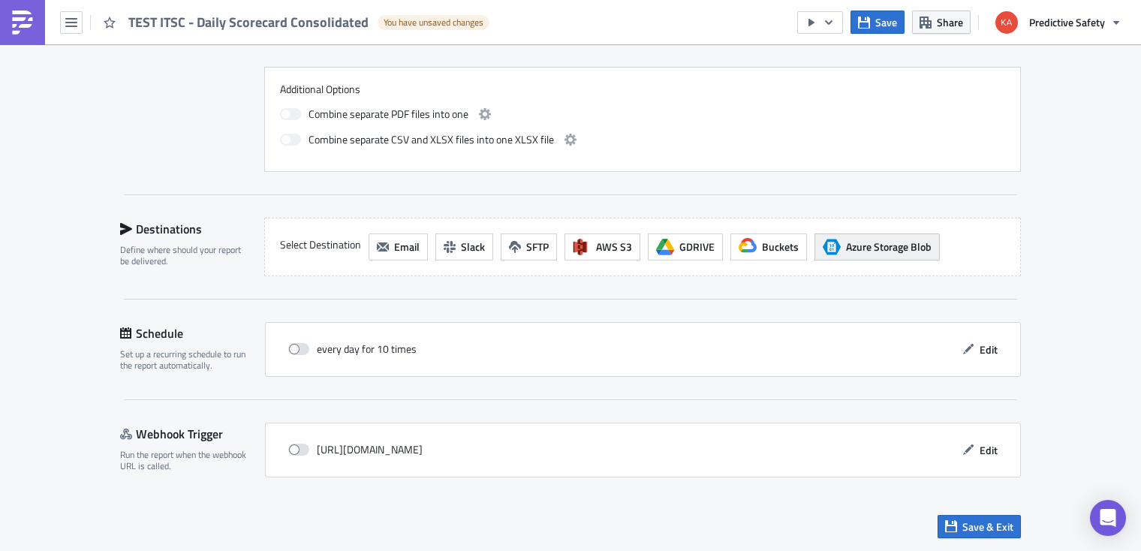
click at [886, 248] on span "Azure Storage Blob" at bounding box center [889, 247] width 86 height 16
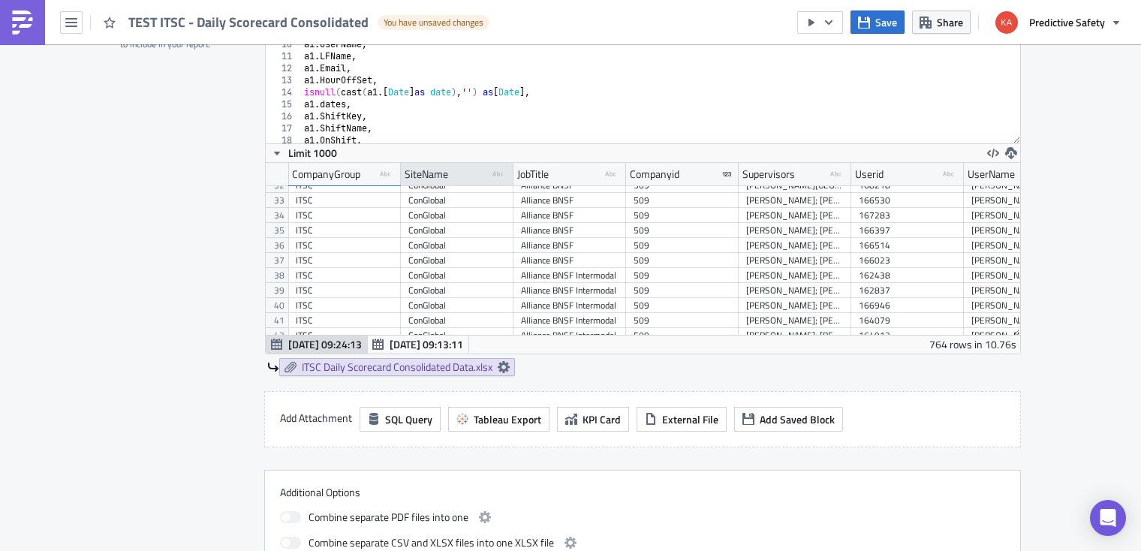
scroll to position [0, 0]
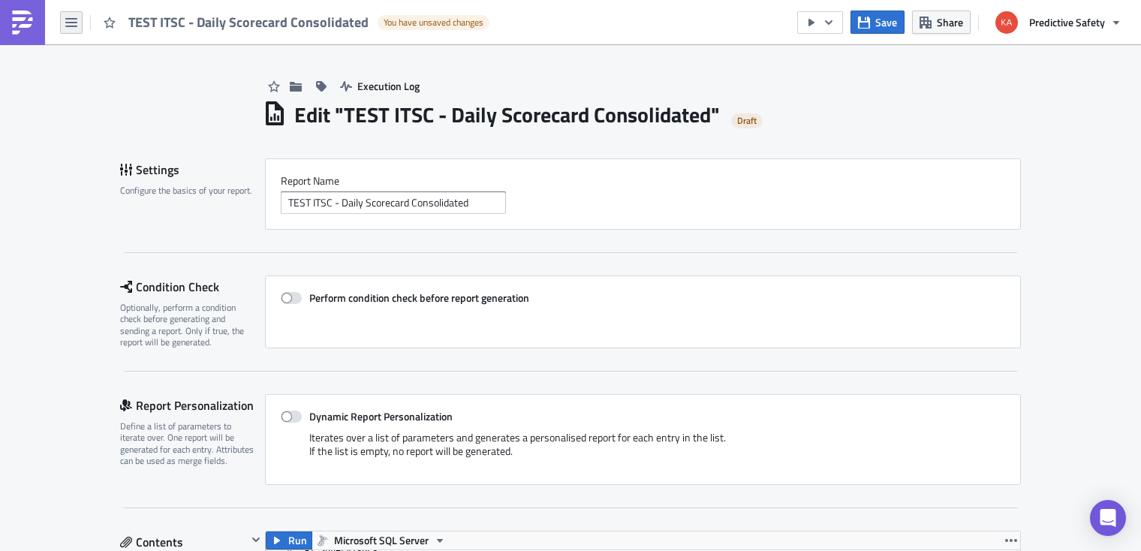
click at [74, 20] on icon "button" at bounding box center [71, 23] width 12 height 12
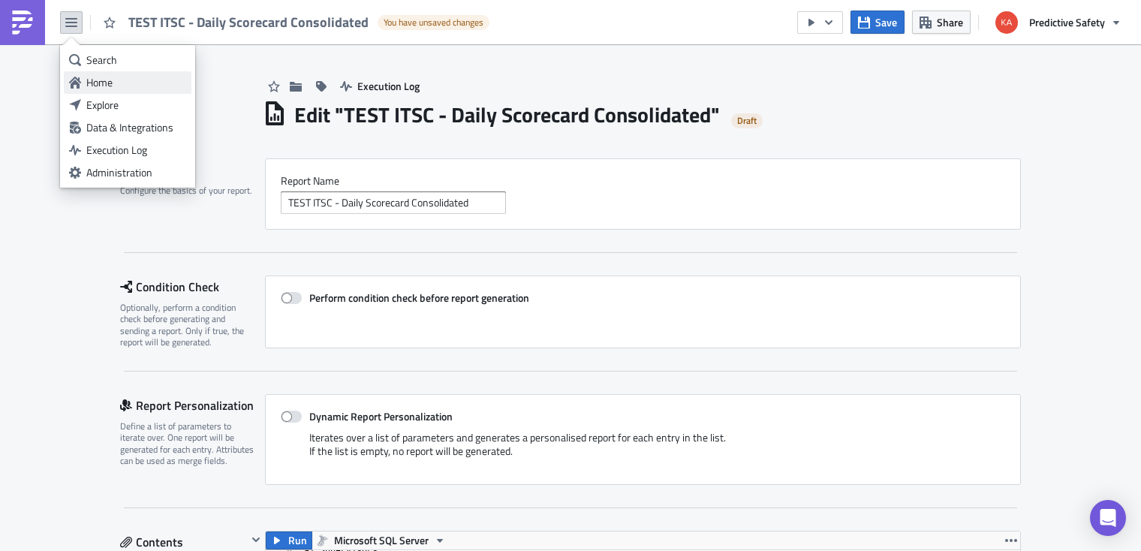
click at [105, 83] on div "Home" at bounding box center [136, 82] width 100 height 15
